Goal: Information Seeking & Learning: Learn about a topic

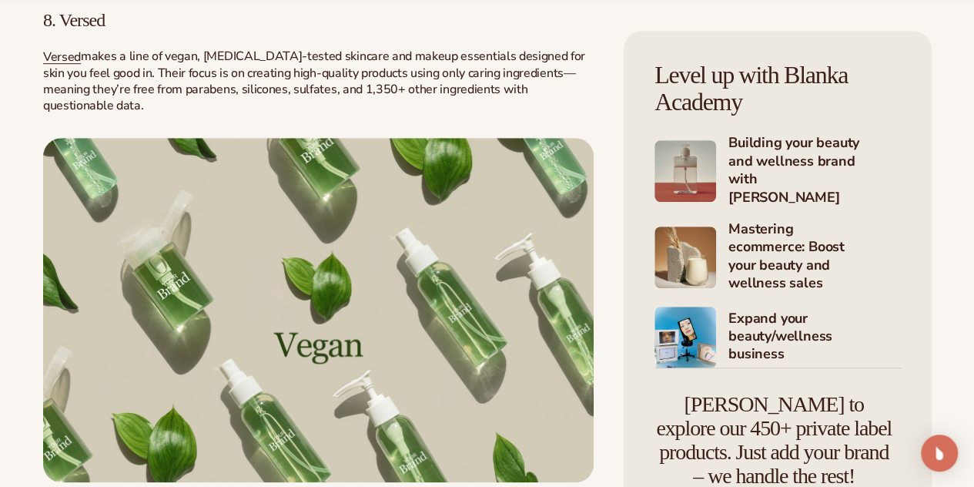
scroll to position [3381, 0]
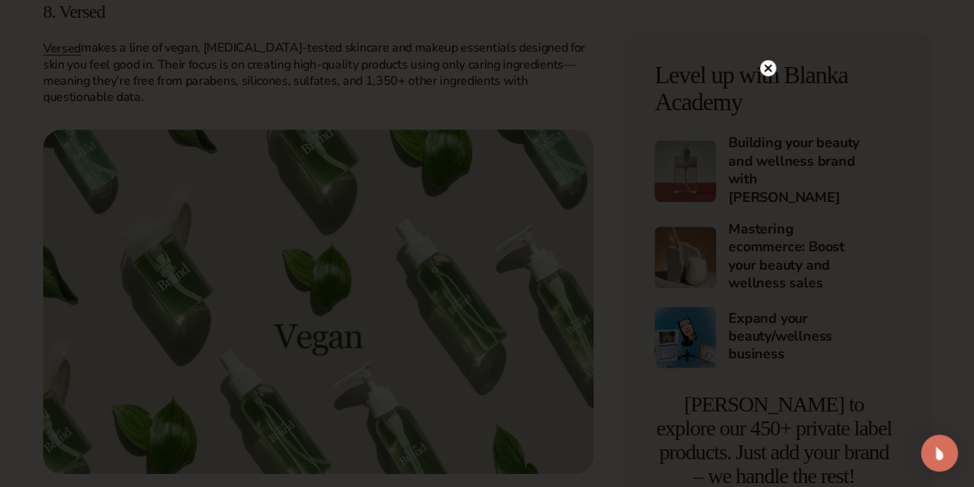
click at [763, 67] on circle at bounding box center [768, 68] width 16 height 16
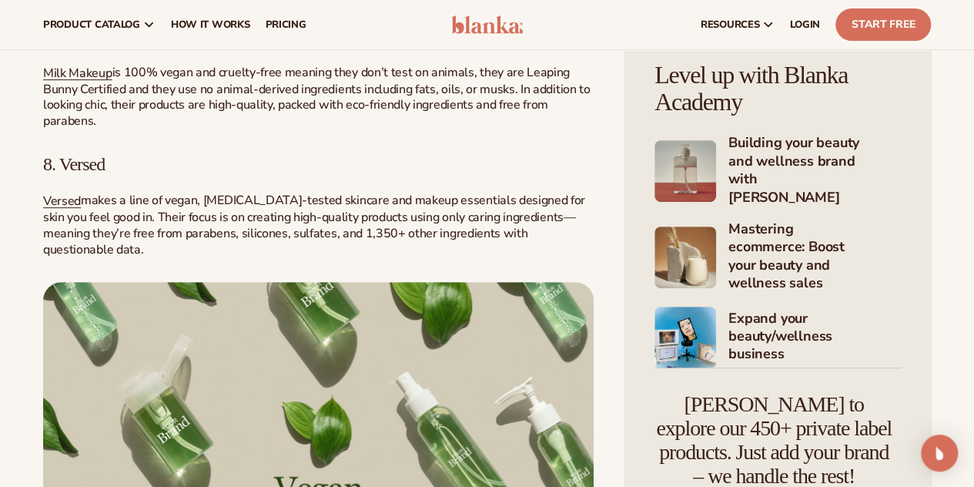
scroll to position [3227, 0]
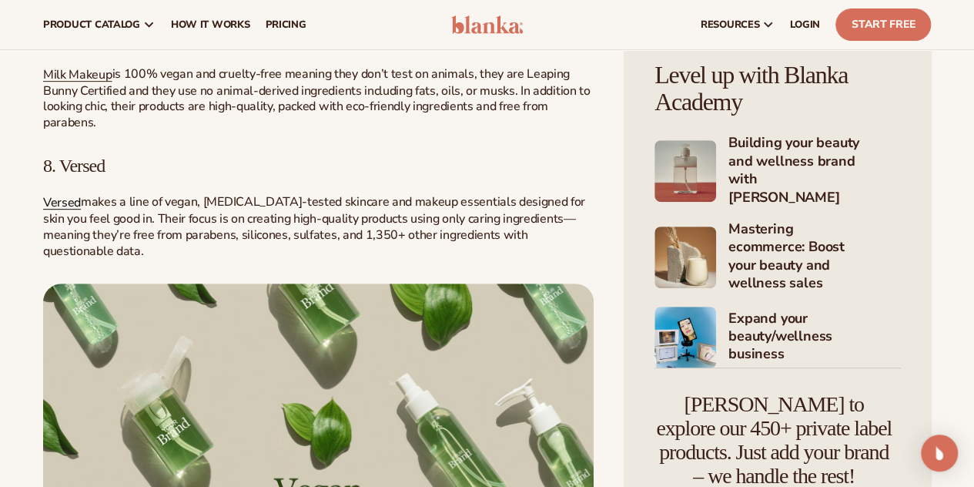
click at [52, 211] on span "Versed" at bounding box center [62, 202] width 38 height 17
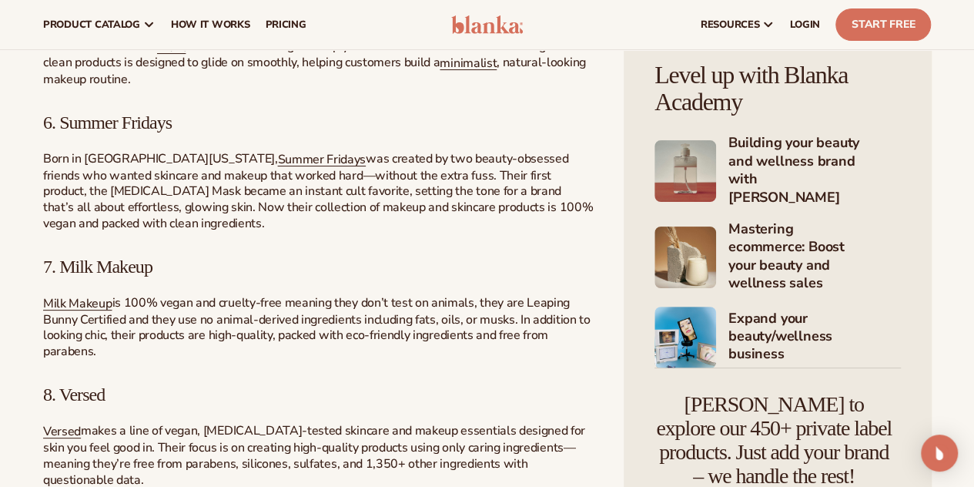
scroll to position [2996, 0]
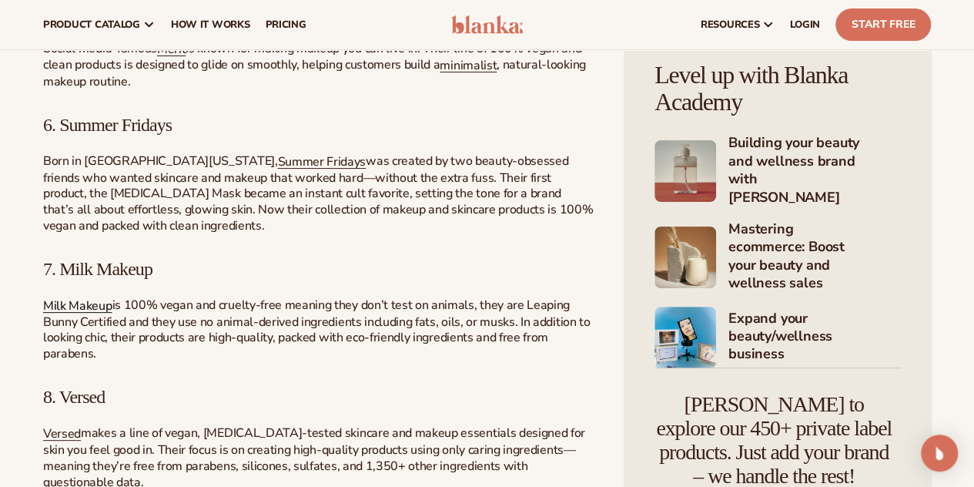
click at [91, 314] on span "Milk Makeup" at bounding box center [77, 305] width 69 height 17
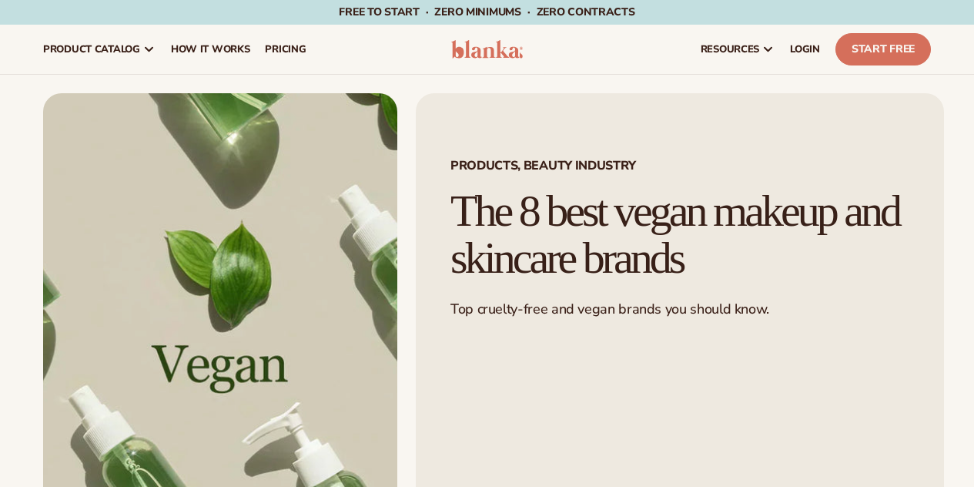
scroll to position [2996, 0]
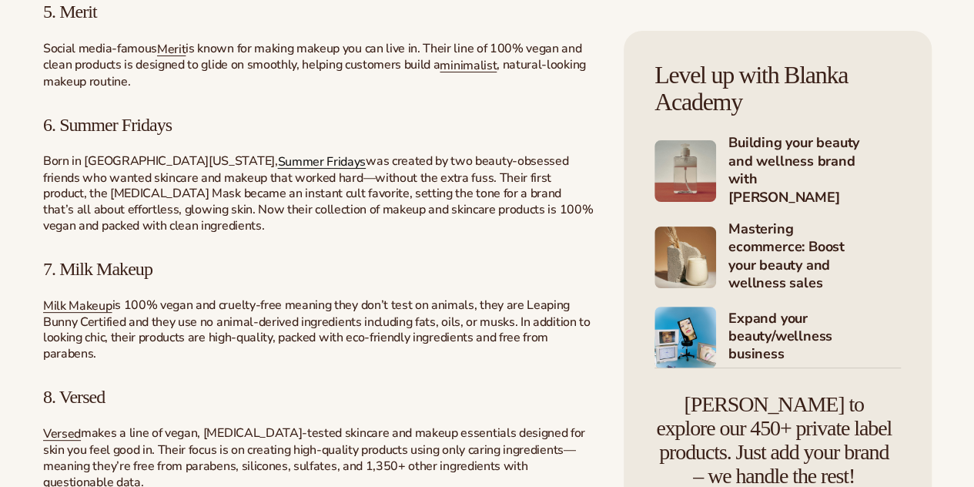
click at [277, 170] on span "Summer Fridays" at bounding box center [321, 161] width 89 height 17
click at [169, 58] on span "Merit" at bounding box center [171, 49] width 28 height 17
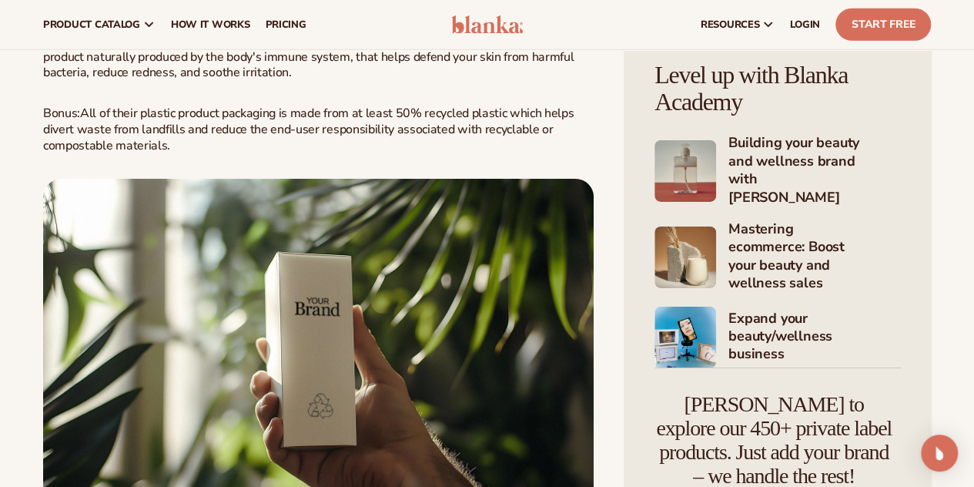
scroll to position [2380, 0]
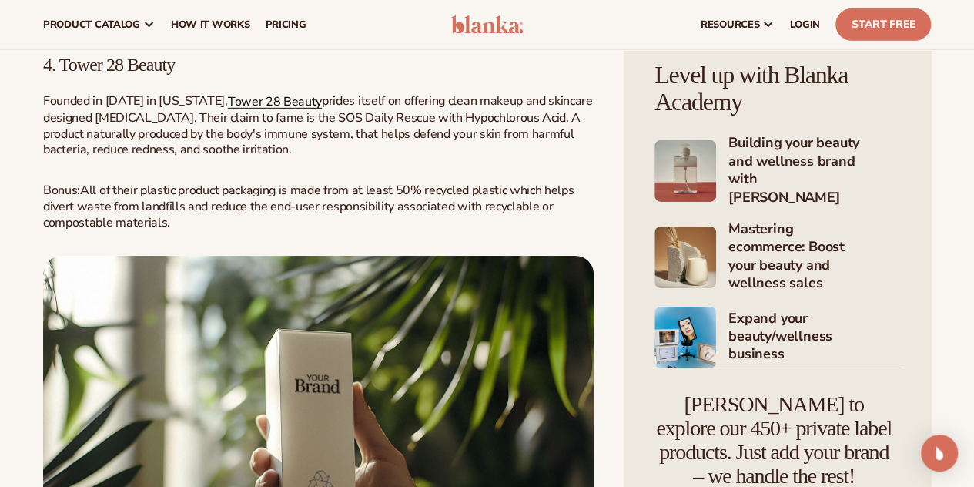
click at [236, 110] on span "Tower 28 Beauty" at bounding box center [275, 101] width 94 height 17
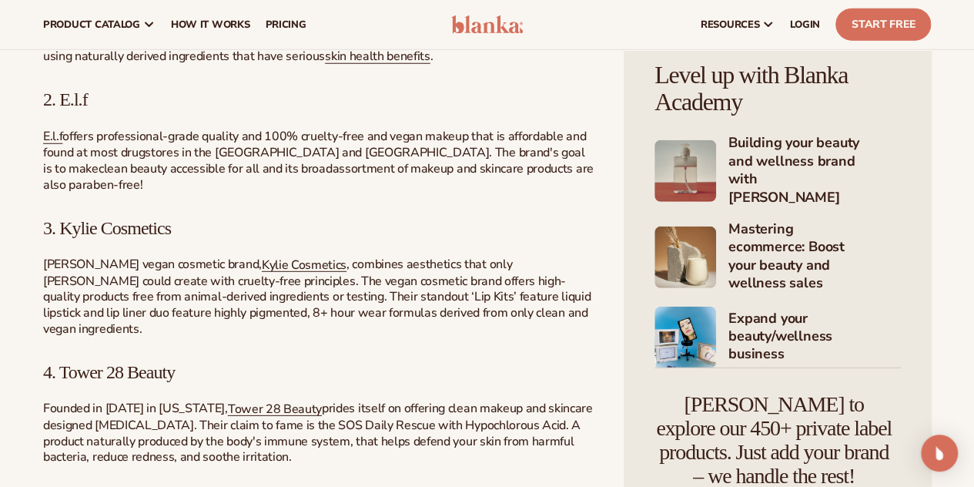
scroll to position [2072, 0]
click at [266, 274] on span "Kylie Cosmetics" at bounding box center [304, 265] width 85 height 17
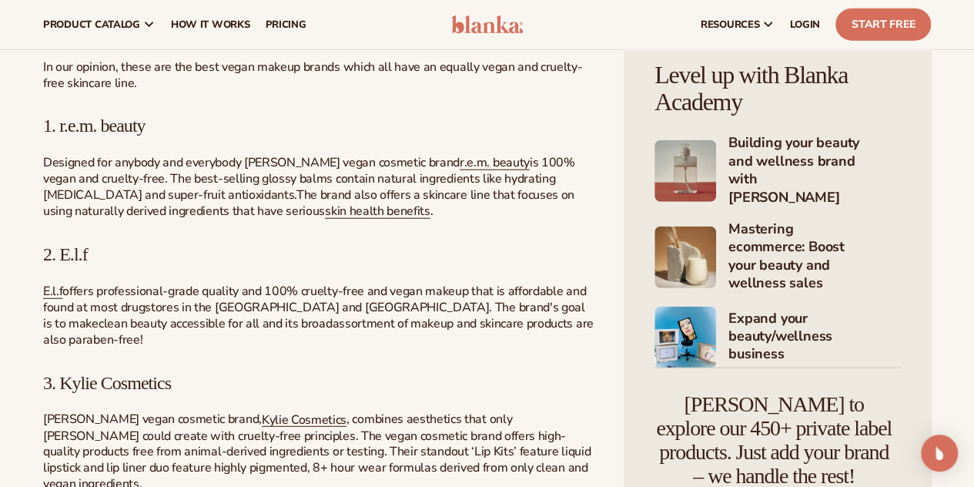
scroll to position [1918, 0]
click at [49, 300] on span "E.l.f" at bounding box center [52, 291] width 19 height 17
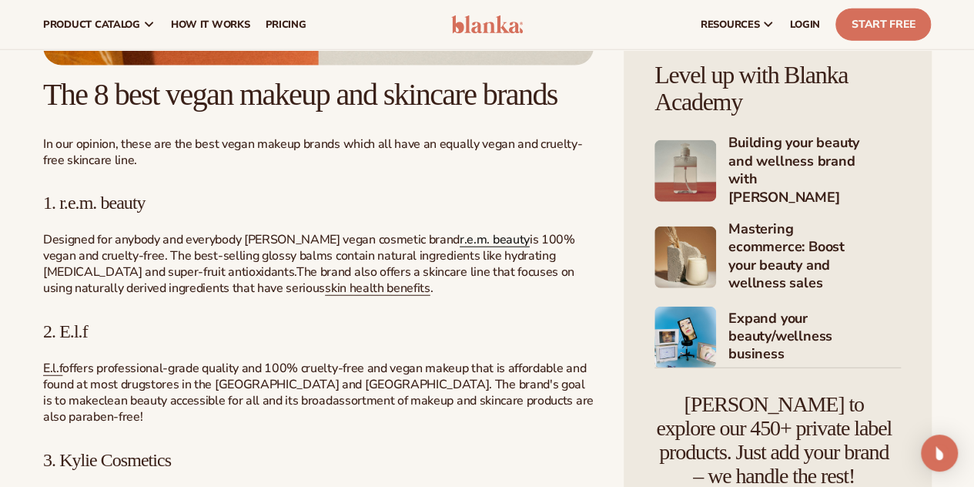
click at [479, 249] on span "r.e.m. beauty" at bounding box center [495, 240] width 70 height 17
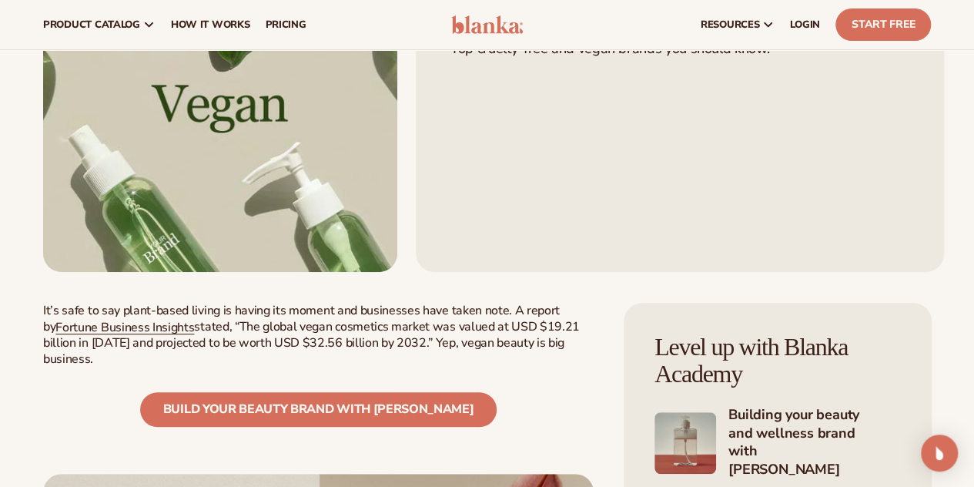
scroll to position [69, 0]
